Goal: Find contact information: Find contact information

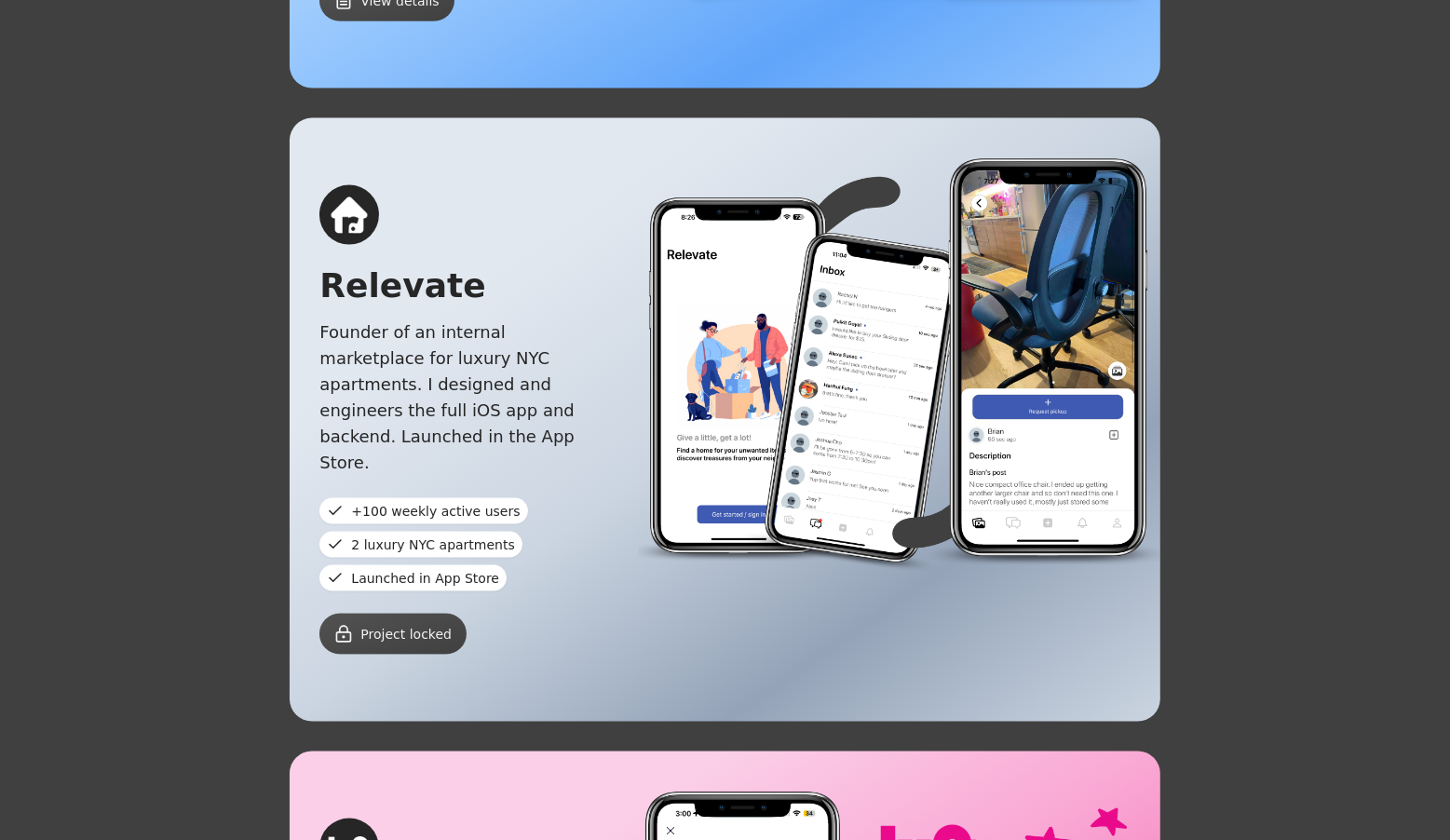
scroll to position [2542, 0]
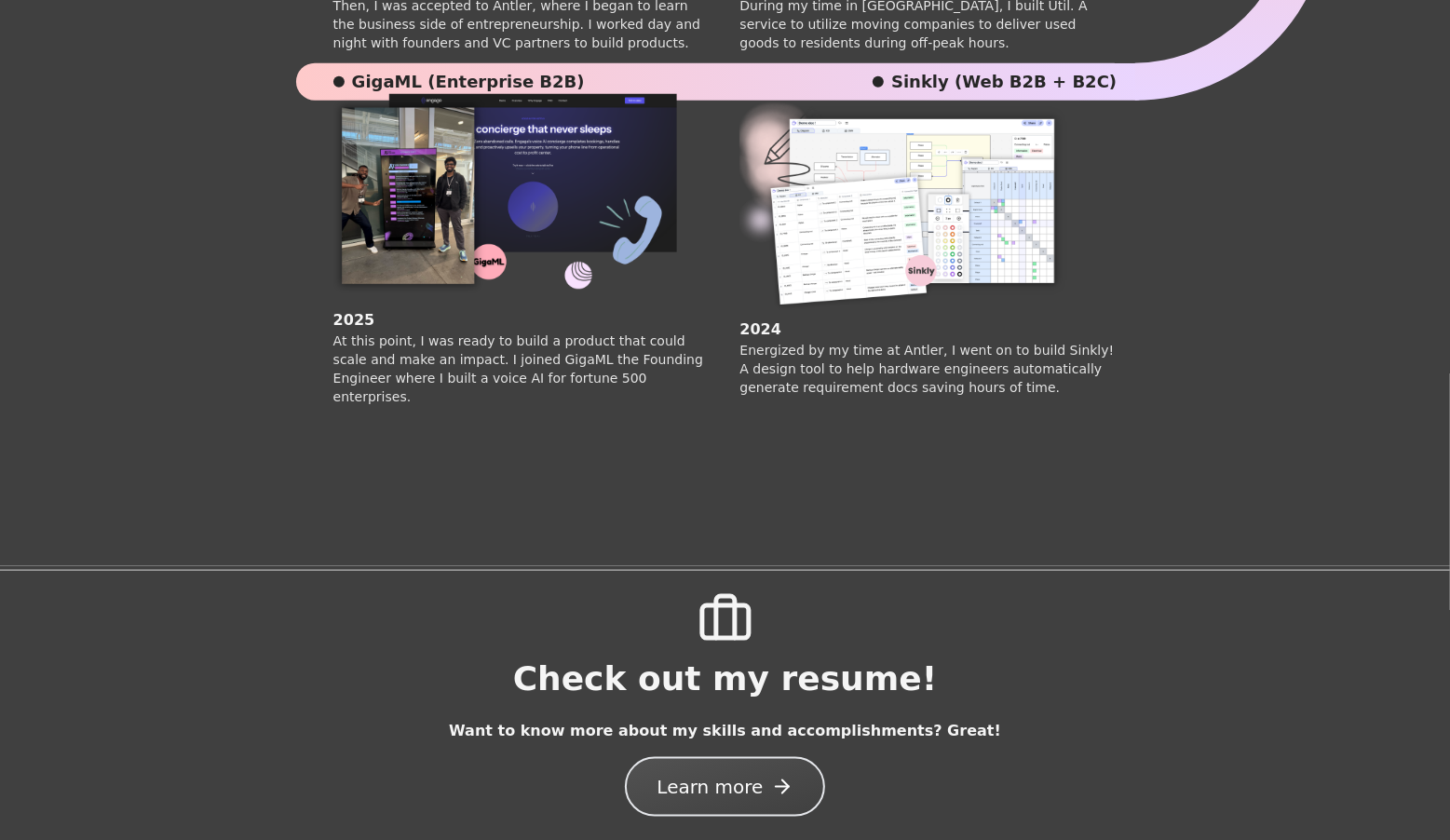
scroll to position [1544, 0]
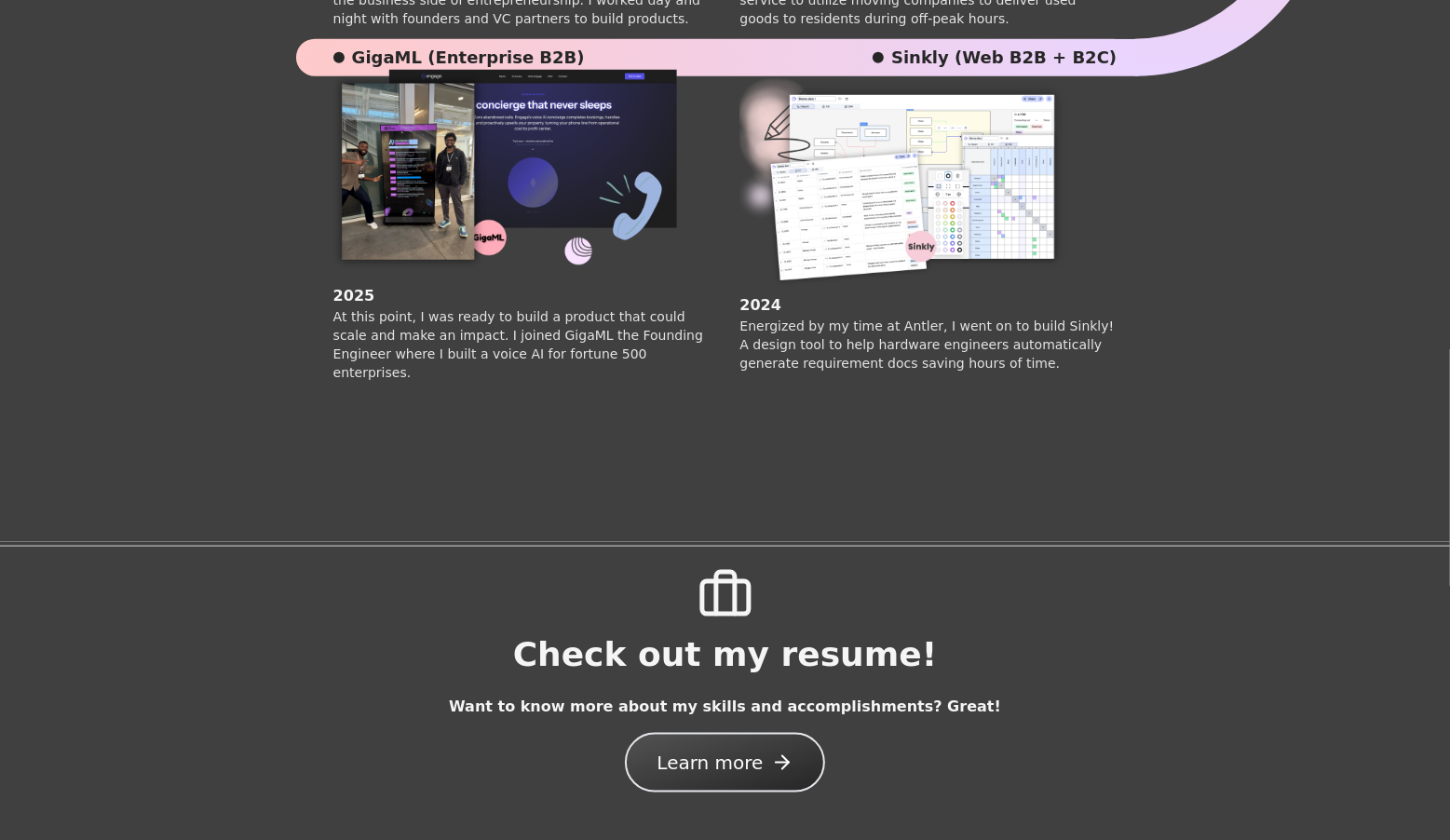
click at [796, 758] on button "Learn more" at bounding box center [725, 762] width 200 height 60
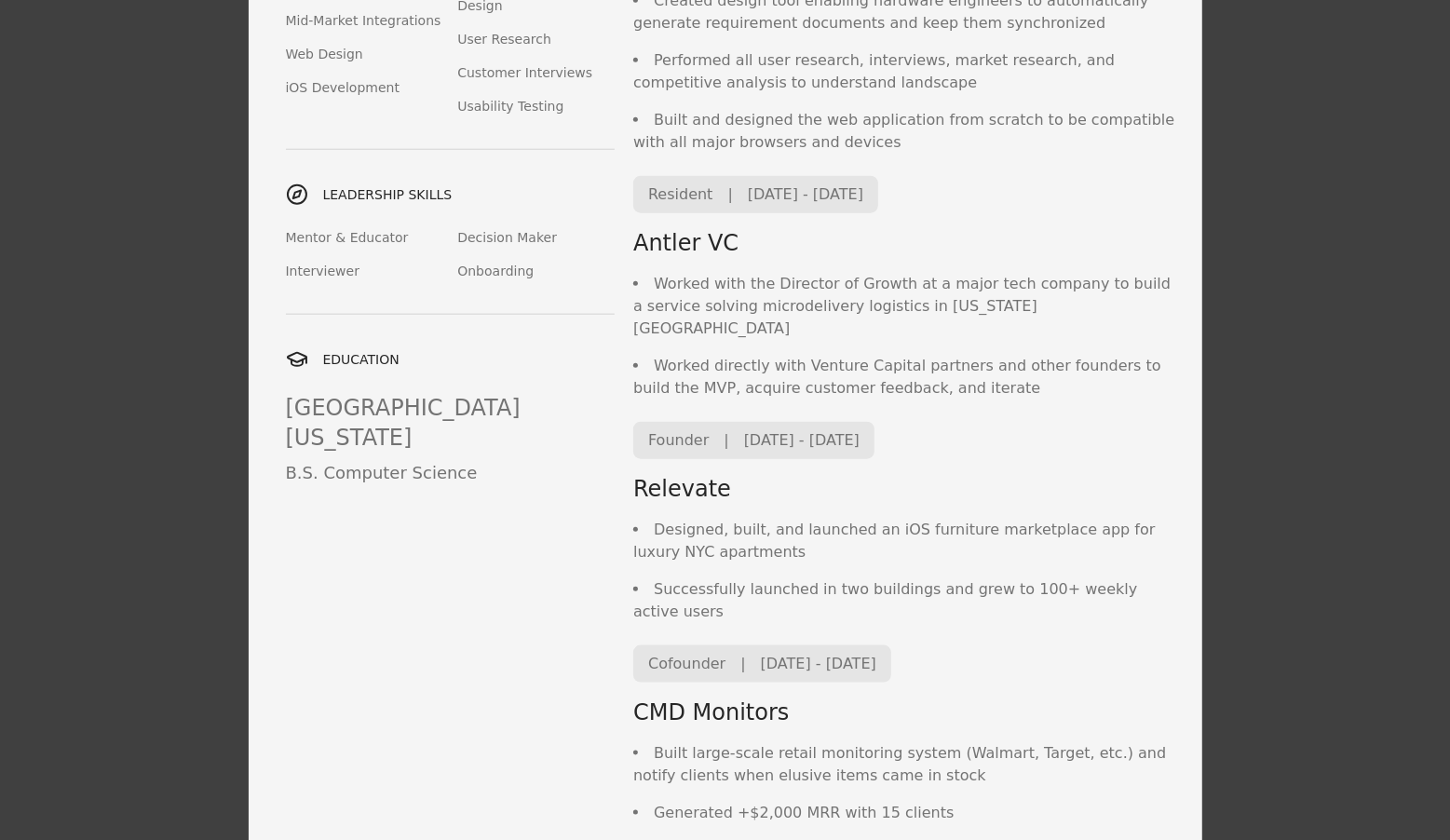
scroll to position [1906, 0]
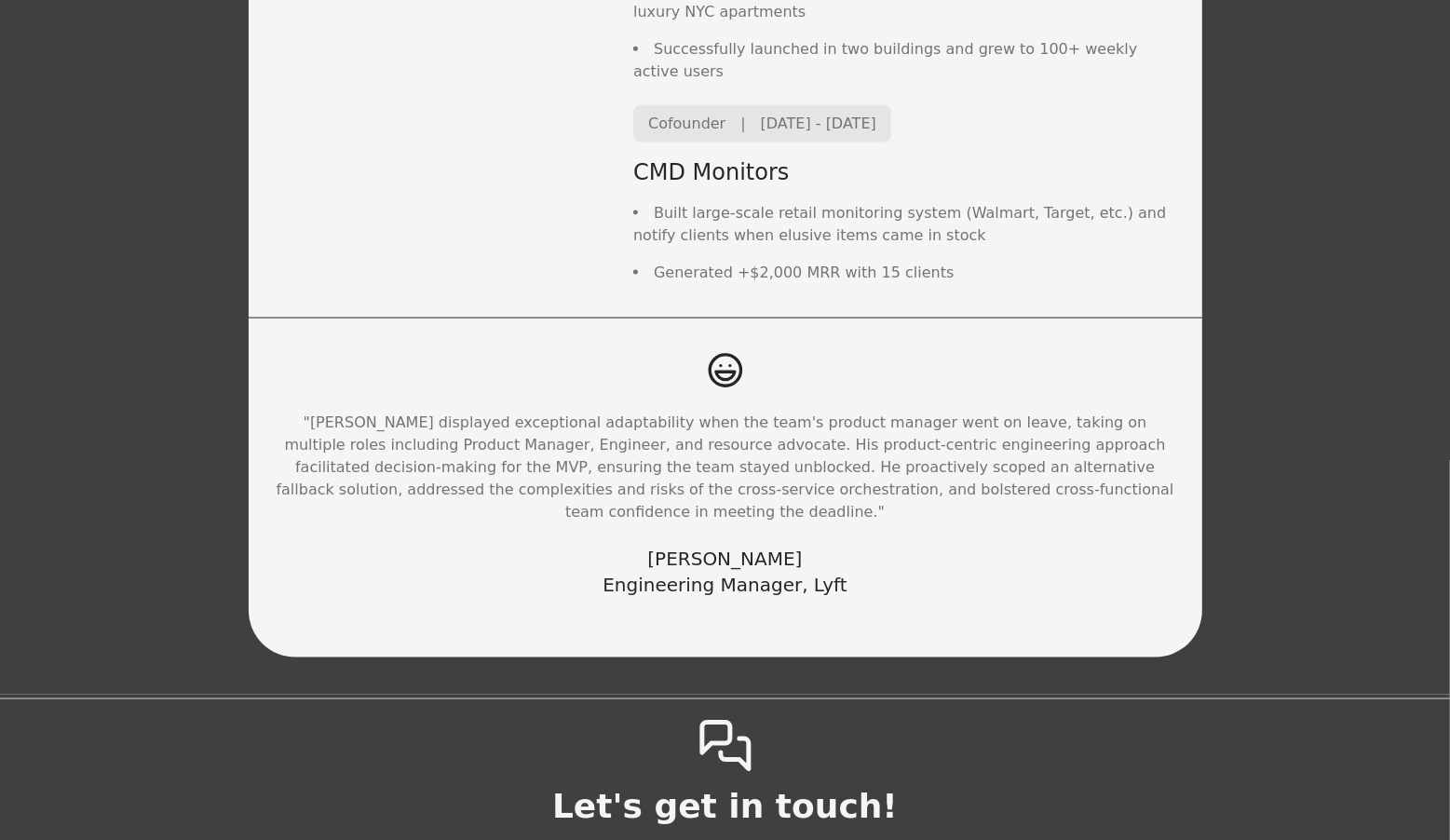
click at [605, 789] on div "Let's get in touch!" at bounding box center [725, 807] width 346 height 37
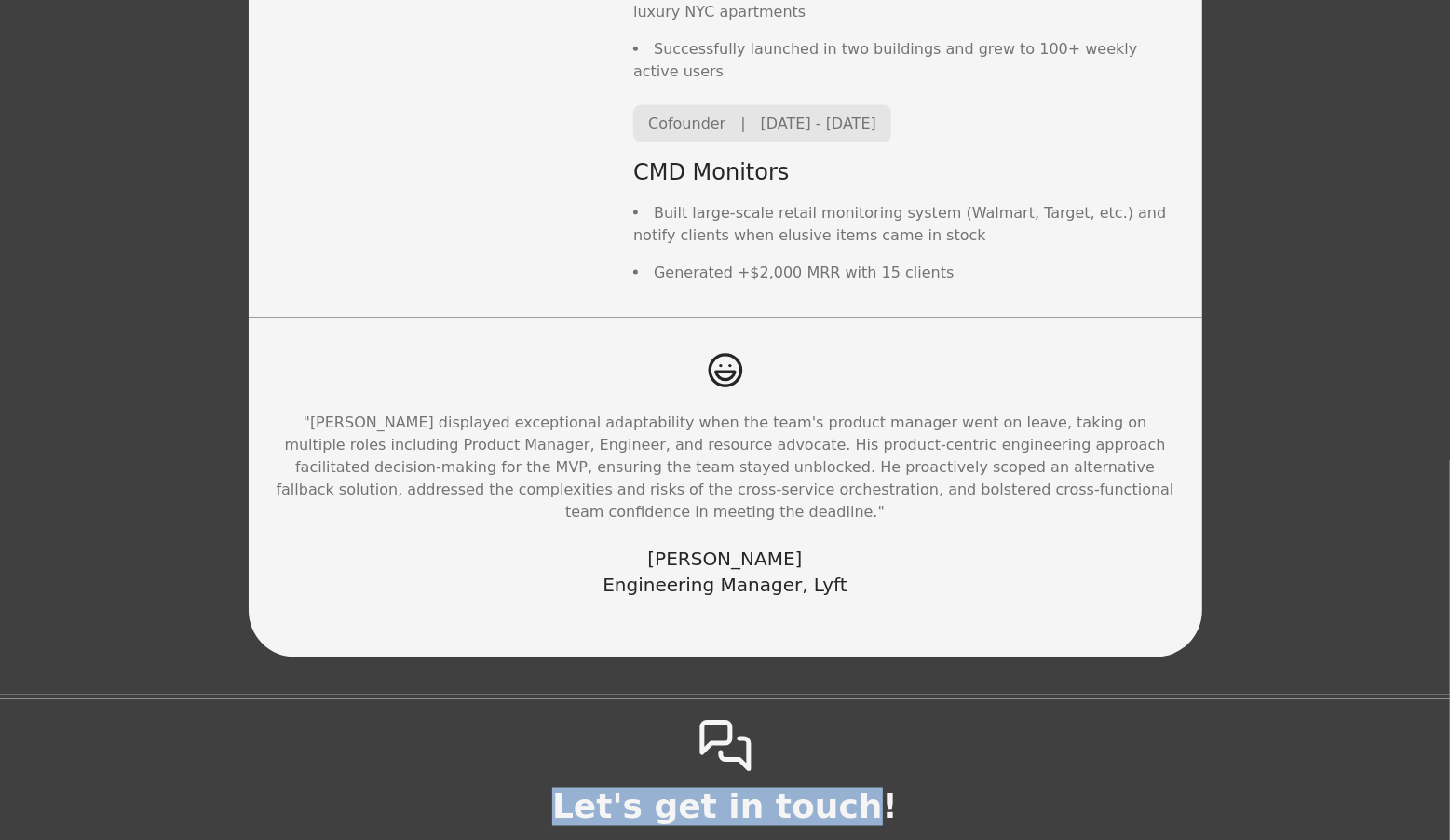
drag, startPoint x: 730, startPoint y: 630, endPoint x: 827, endPoint y: 630, distance: 97.0
click at [827, 789] on div "Let's get in touch!" at bounding box center [725, 807] width 346 height 37
